Goal: Navigation & Orientation: Find specific page/section

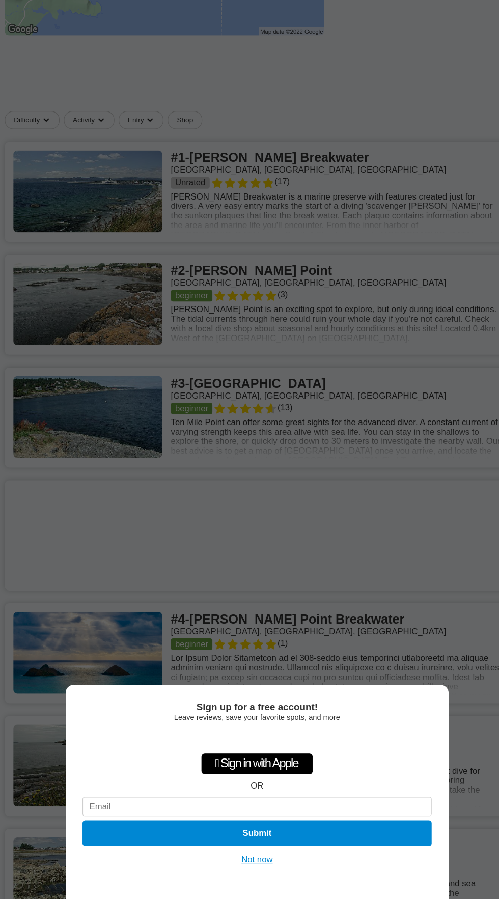
scroll to position [299, 0]
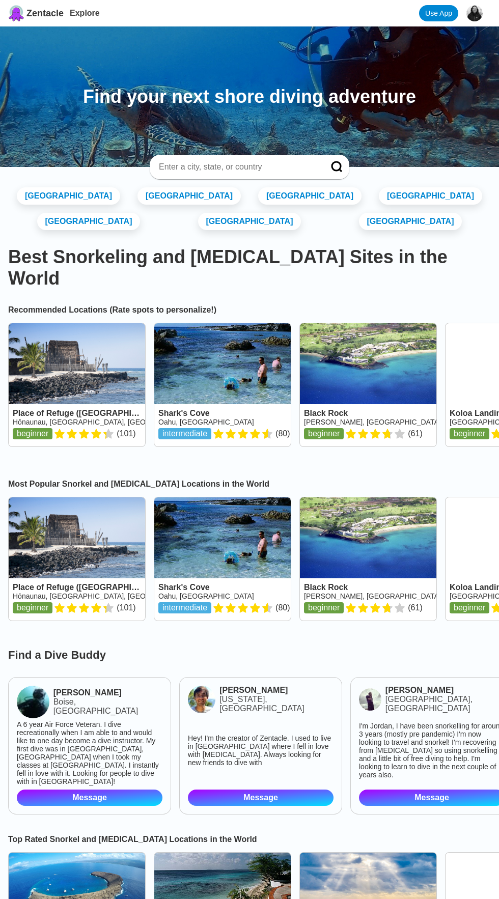
click at [268, 164] on input at bounding box center [237, 167] width 159 height 10
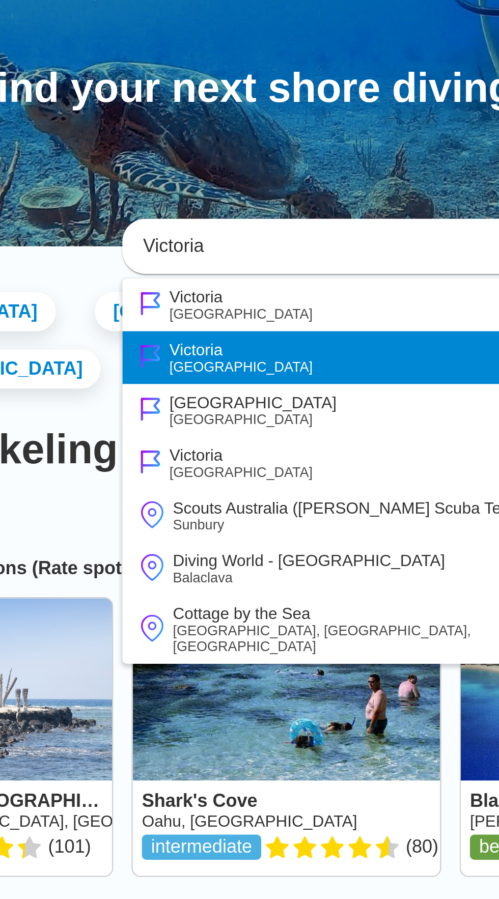
type input "Victoria"
click at [204, 219] on li "Victoria Canada" at bounding box center [250, 216] width 200 height 23
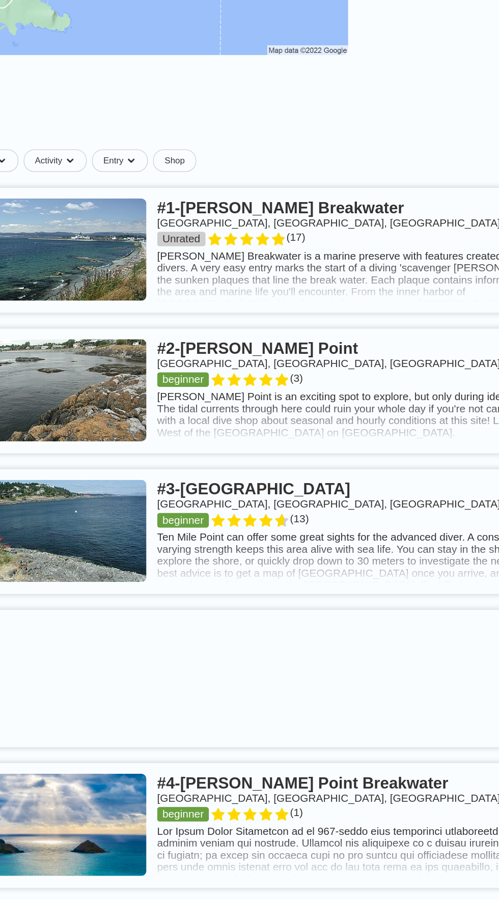
scroll to position [324, 0]
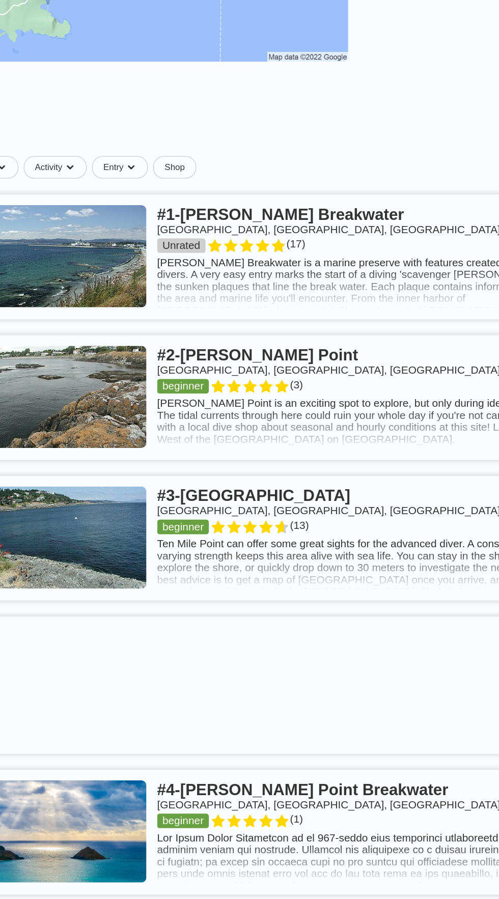
click at [346, 414] on link at bounding box center [249, 413] width 483 height 96
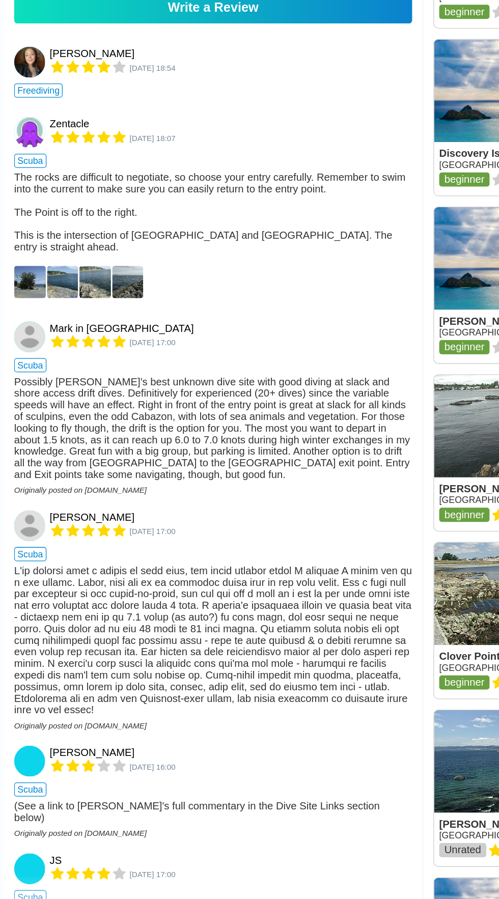
scroll to position [745, 0]
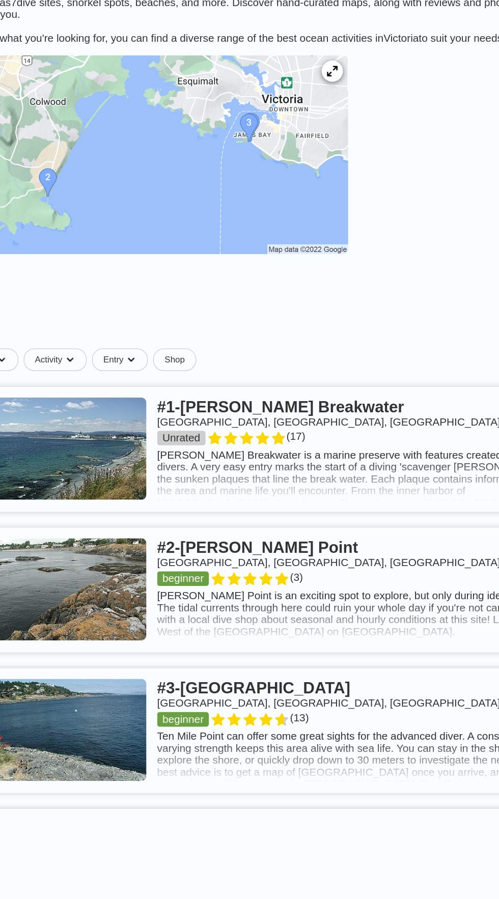
scroll to position [168, 0]
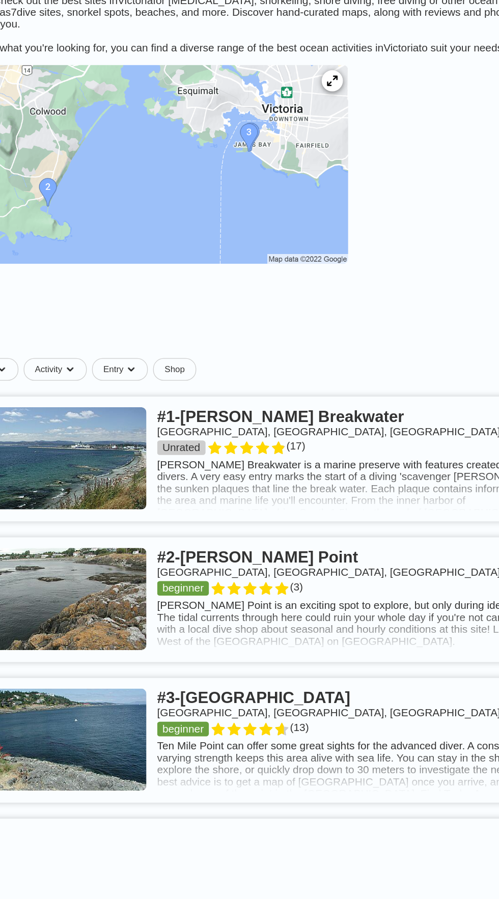
click at [357, 462] on link at bounding box center [249, 461] width 483 height 96
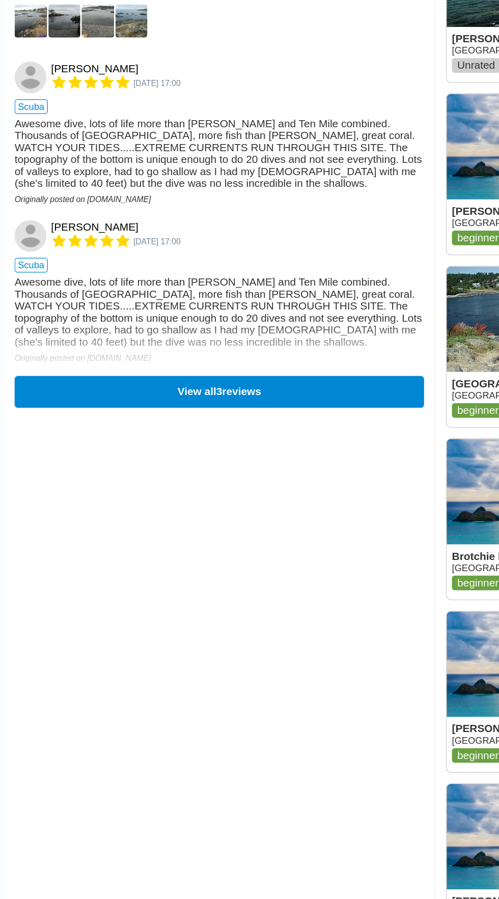
scroll to position [771, 0]
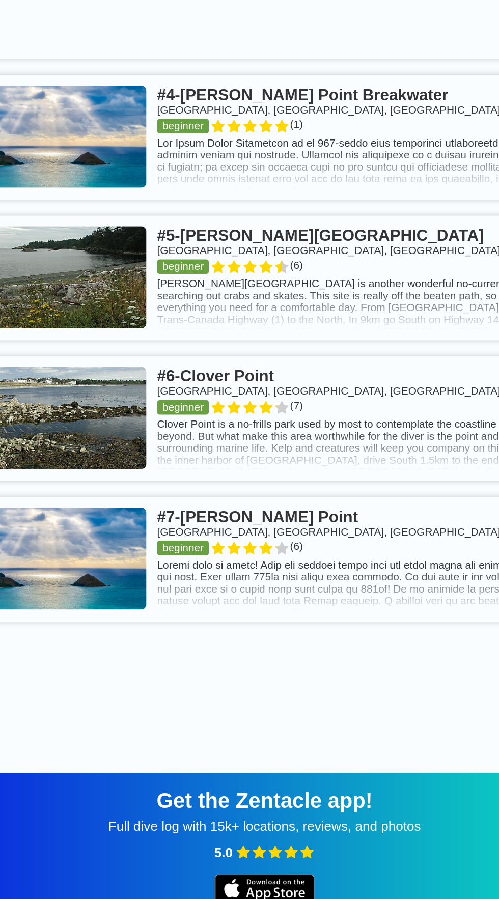
scroll to position [672, 0]
